Goal: Task Accomplishment & Management: Use online tool/utility

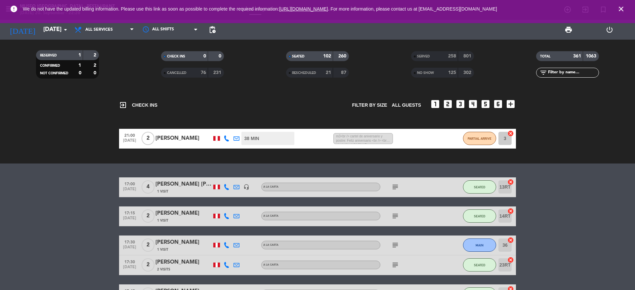
click at [618, 9] on icon "close" at bounding box center [621, 9] width 8 height 8
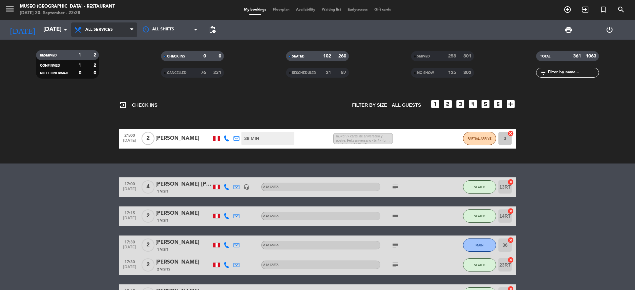
click at [92, 33] on span "All services" at bounding box center [104, 29] width 66 height 15
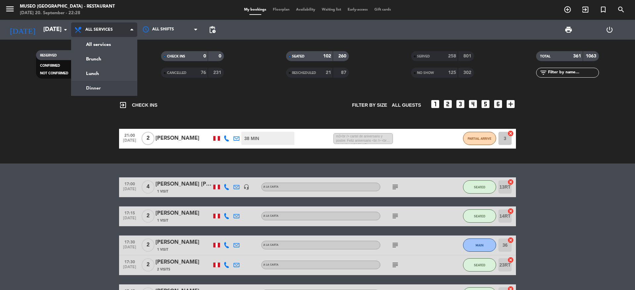
click at [123, 83] on div "menu [GEOGRAPHIC_DATA] - Restaurant [DATE] 20. September - 22:28 My bookings Fl…" at bounding box center [317, 44] width 635 height 89
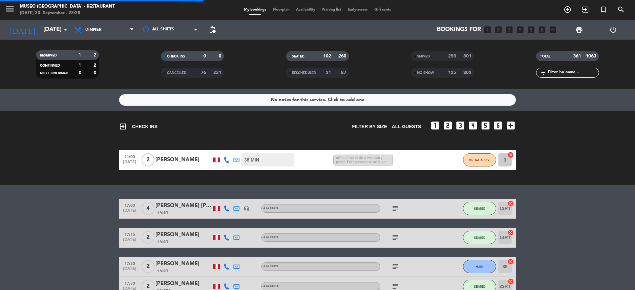
click at [277, 8] on span "Floorplan" at bounding box center [280, 10] width 23 height 4
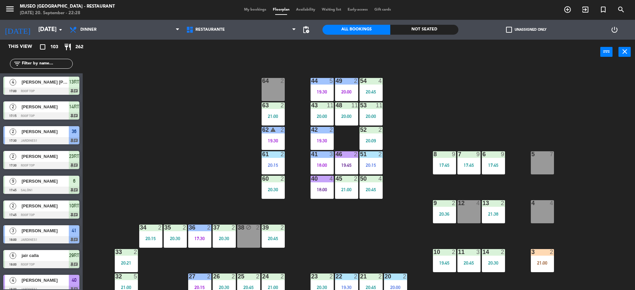
scroll to position [87, 0]
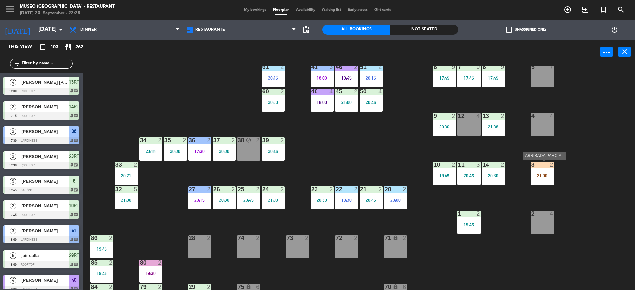
click at [537, 179] on div "3 2 21:00" at bounding box center [542, 173] width 23 height 23
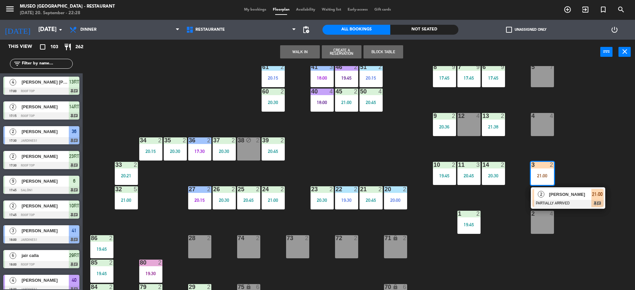
click at [562, 196] on span "[PERSON_NAME]" at bounding box center [570, 194] width 42 height 7
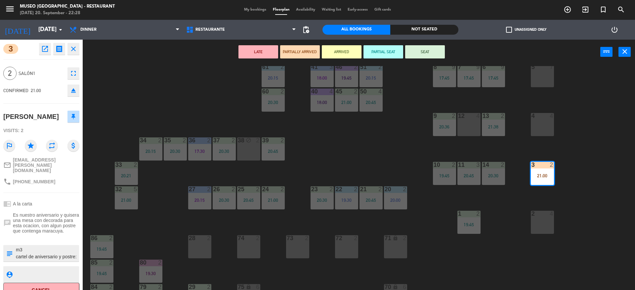
click at [423, 53] on button "SEAT" at bounding box center [425, 51] width 40 height 13
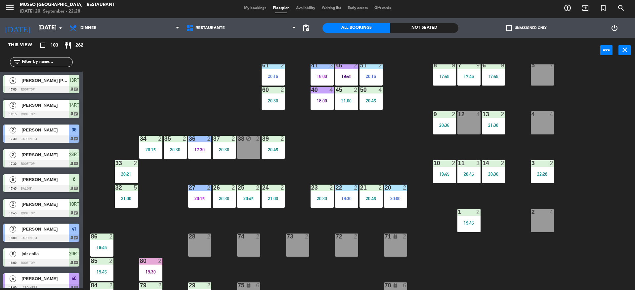
scroll to position [872, 0]
